Goal: Purchase product/service

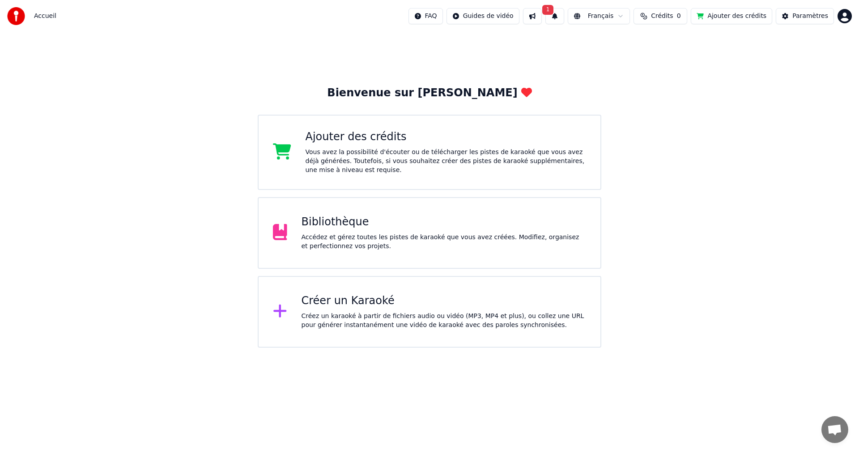
click at [559, 16] on button "1" at bounding box center [555, 16] width 19 height 16
click at [625, 42] on button "Mettre à Jour" at bounding box center [645, 44] width 56 height 16
click at [517, 163] on div "Vous avez la possibilité d'écouter ou de télécharger les pistes de karaoké que …" at bounding box center [446, 161] width 281 height 27
click at [399, 241] on div "Accédez et gérez toutes les pistes de karaoké que vous avez créées. Modifiez, o…" at bounding box center [444, 242] width 285 height 18
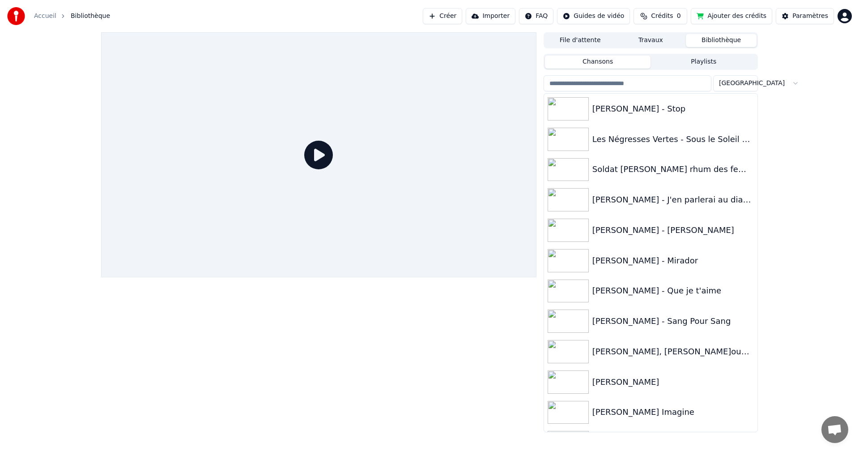
click at [726, 14] on button "Ajouter des crédits" at bounding box center [731, 16] width 81 height 16
